Goal: Information Seeking & Learning: Learn about a topic

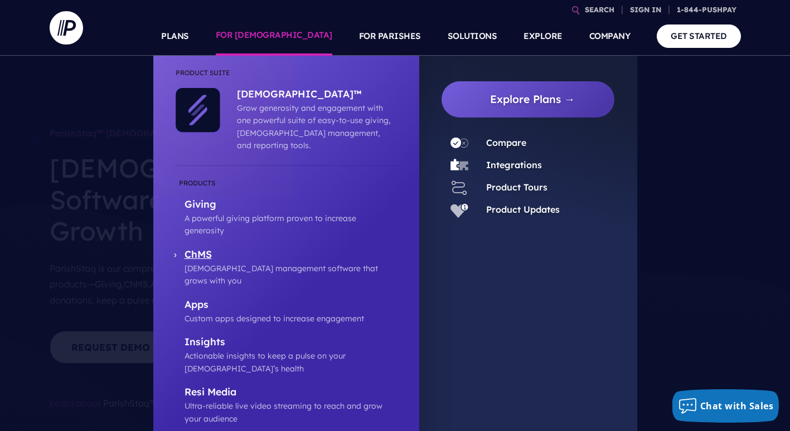
click at [198, 249] on p "ChMS" at bounding box center [290, 256] width 212 height 14
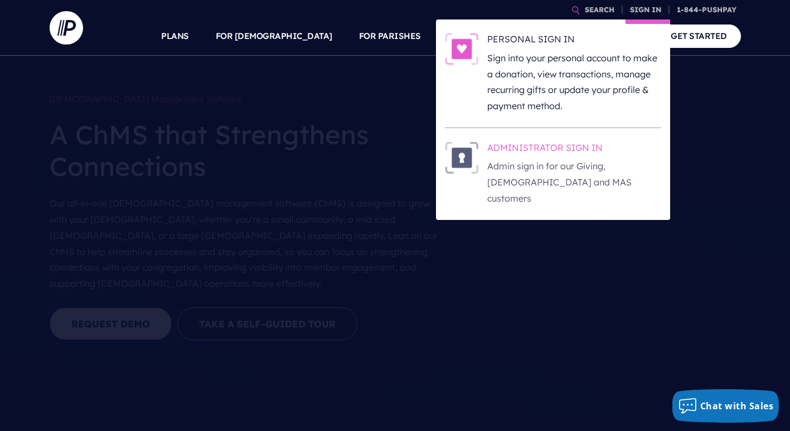
click at [565, 165] on p "Admin sign in for our Giving, [DEMOGRAPHIC_DATA] and MAS customers" at bounding box center [574, 182] width 174 height 48
